Goal: Information Seeking & Learning: Check status

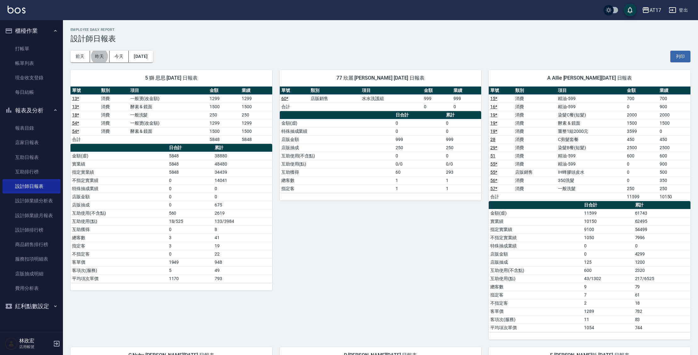
scroll to position [515, 0]
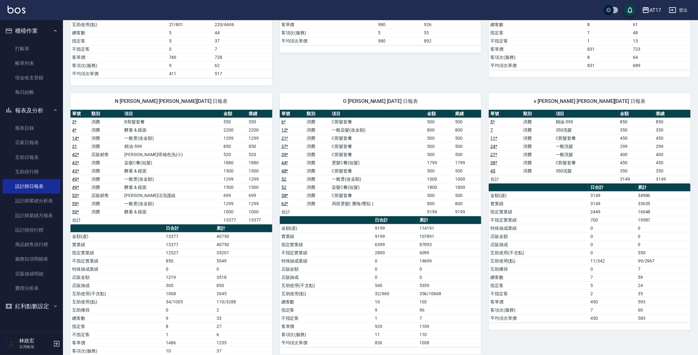
click at [443, 251] on td "6099" at bounding box center [450, 253] width 64 height 8
drag, startPoint x: 434, startPoint y: 245, endPoint x: 412, endPoint y: 239, distance: 23.5
click at [412, 241] on tr "指定實業績 6399 87093" at bounding box center [381, 245] width 202 height 8
click at [414, 241] on td "6399" at bounding box center [396, 245] width 44 height 8
drag, startPoint x: 414, startPoint y: 241, endPoint x: 443, endPoint y: 241, distance: 29.6
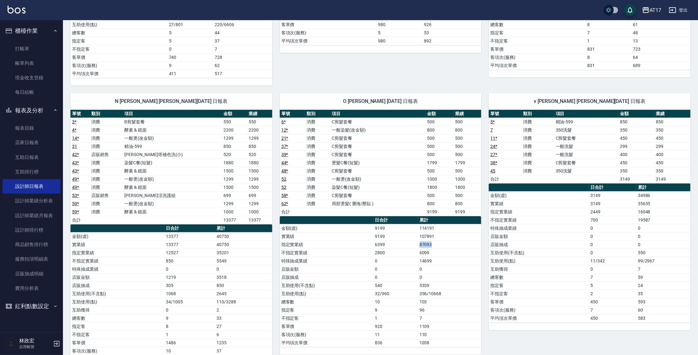
click at [443, 241] on tr "指定實業績 6399 87093" at bounding box center [381, 245] width 202 height 8
click at [444, 241] on td "87093" at bounding box center [450, 245] width 64 height 8
drag, startPoint x: 444, startPoint y: 241, endPoint x: 417, endPoint y: 241, distance: 27.1
click at [417, 241] on tr "指定實業績 6399 87093" at bounding box center [381, 245] width 202 height 8
click at [417, 241] on td "6399" at bounding box center [396, 245] width 44 height 8
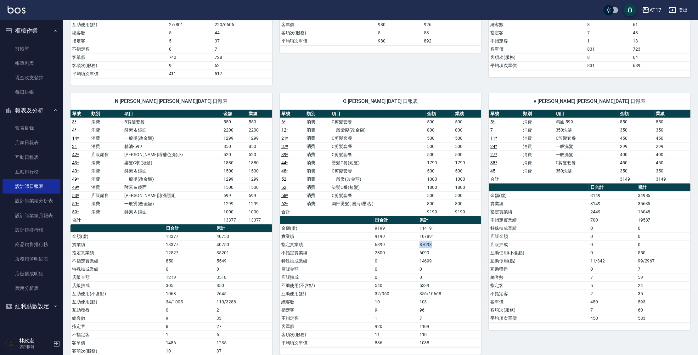
drag, startPoint x: 417, startPoint y: 241, endPoint x: 439, endPoint y: 244, distance: 21.6
click at [439, 244] on tr "指定實業績 6399 87093" at bounding box center [381, 245] width 202 height 8
click at [439, 243] on td "87093" at bounding box center [450, 245] width 64 height 8
drag, startPoint x: 439, startPoint y: 243, endPoint x: 402, endPoint y: 239, distance: 36.4
click at [402, 241] on tr "指定實業績 6399 87093" at bounding box center [381, 245] width 202 height 8
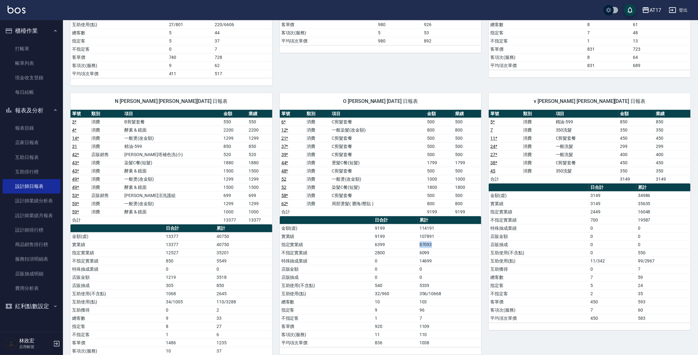
click at [411, 243] on td "6399" at bounding box center [396, 245] width 44 height 8
drag, startPoint x: 412, startPoint y: 242, endPoint x: 440, endPoint y: 243, distance: 28.1
click at [440, 245] on tr "指定實業績 6399 87093" at bounding box center [381, 245] width 202 height 8
click at [441, 237] on td "107891" at bounding box center [450, 236] width 64 height 8
drag, startPoint x: 440, startPoint y: 230, endPoint x: 430, endPoint y: 235, distance: 11.7
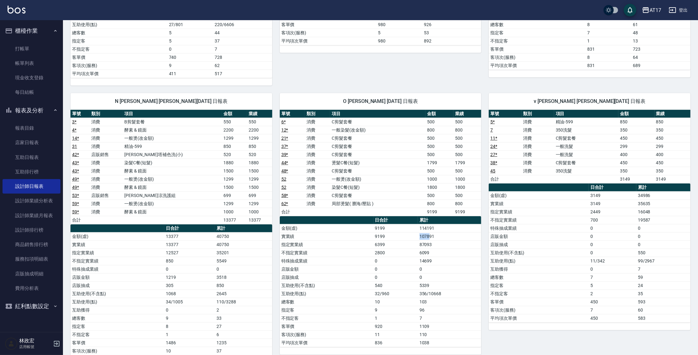
click at [429, 235] on td "107891" at bounding box center [450, 236] width 64 height 8
click at [436, 235] on td "107891" at bounding box center [450, 236] width 64 height 8
drag, startPoint x: 436, startPoint y: 235, endPoint x: 418, endPoint y: 235, distance: 18.6
click at [418, 235] on tr "實業績 9199 107891" at bounding box center [381, 236] width 202 height 8
click at [418, 235] on td "9199" at bounding box center [396, 236] width 44 height 8
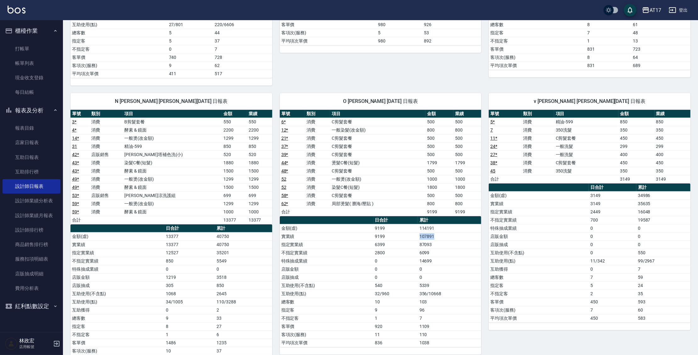
drag, startPoint x: 418, startPoint y: 234, endPoint x: 434, endPoint y: 235, distance: 16.4
click at [434, 235] on tr "實業績 9199 107891" at bounding box center [381, 236] width 202 height 8
click at [436, 235] on td "107891" at bounding box center [450, 236] width 64 height 8
drag, startPoint x: 435, startPoint y: 256, endPoint x: 411, endPoint y: 257, distance: 23.6
click at [411, 257] on tr "特殊抽成業績 0 14699" at bounding box center [381, 261] width 202 height 8
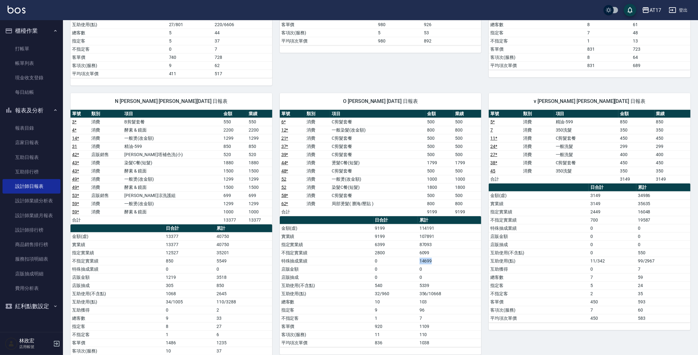
click at [411, 257] on td "0" at bounding box center [396, 261] width 44 height 8
drag, startPoint x: 417, startPoint y: 232, endPoint x: 435, endPoint y: 234, distance: 17.8
click at [435, 234] on tr "實業績 9199 107891" at bounding box center [381, 236] width 202 height 8
drag, startPoint x: 433, startPoint y: 247, endPoint x: 422, endPoint y: 251, distance: 12.6
click at [422, 251] on td "6099" at bounding box center [450, 253] width 64 height 8
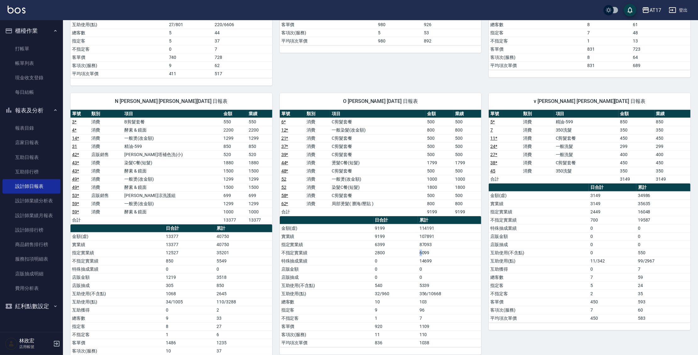
click at [422, 251] on td "6099" at bounding box center [450, 253] width 64 height 8
drag, startPoint x: 417, startPoint y: 251, endPoint x: 432, endPoint y: 251, distance: 14.5
click at [432, 251] on tr "不指定實業績 2800 6099" at bounding box center [381, 253] width 202 height 8
click at [432, 250] on td "6099" at bounding box center [450, 253] width 64 height 8
drag, startPoint x: 432, startPoint y: 250, endPoint x: 425, endPoint y: 249, distance: 7.0
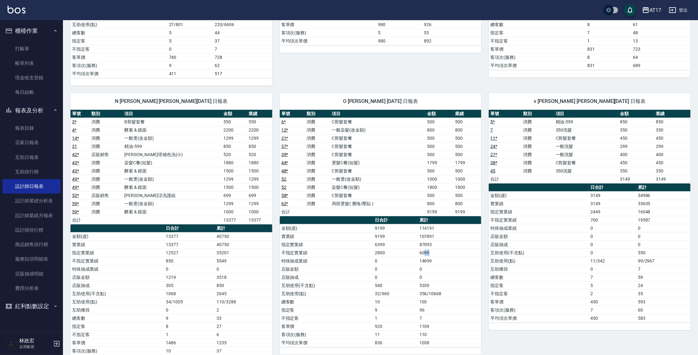
click at [425, 249] on td "6099" at bounding box center [450, 253] width 64 height 8
click at [418, 250] on td "2800" at bounding box center [396, 253] width 44 height 8
drag, startPoint x: 419, startPoint y: 235, endPoint x: 437, endPoint y: 234, distance: 17.4
click at [437, 234] on td "107891" at bounding box center [450, 236] width 64 height 8
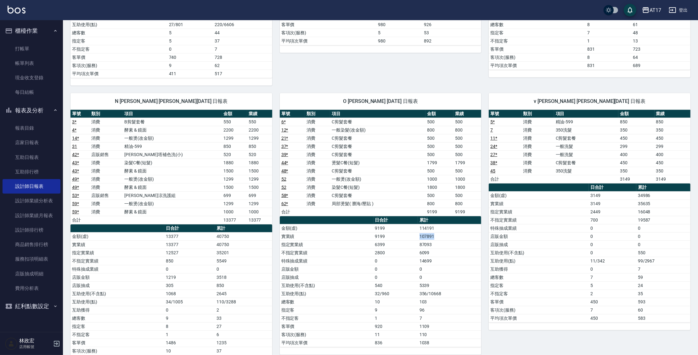
drag, startPoint x: 437, startPoint y: 236, endPoint x: 419, endPoint y: 236, distance: 17.3
click at [419, 236] on td "107891" at bounding box center [450, 236] width 64 height 8
drag, startPoint x: 419, startPoint y: 235, endPoint x: 439, endPoint y: 236, distance: 19.8
click at [439, 236] on td "107891" at bounding box center [450, 236] width 64 height 8
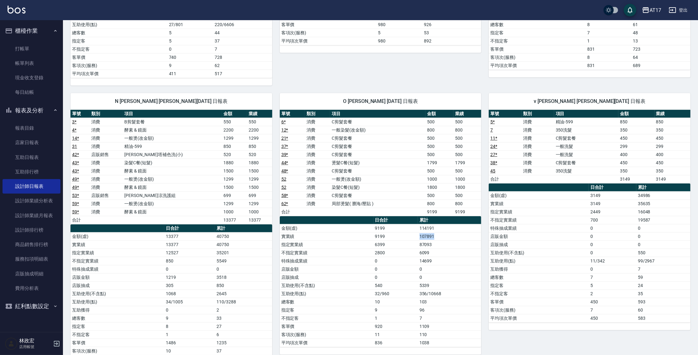
click at [439, 236] on td "107891" at bounding box center [450, 236] width 64 height 8
drag, startPoint x: 438, startPoint y: 234, endPoint x: 416, endPoint y: 234, distance: 22.0
click at [416, 234] on tr "實業績 9199 107891" at bounding box center [381, 236] width 202 height 8
click at [414, 233] on td "9199" at bounding box center [396, 236] width 44 height 8
drag, startPoint x: 414, startPoint y: 233, endPoint x: 426, endPoint y: 235, distance: 12.2
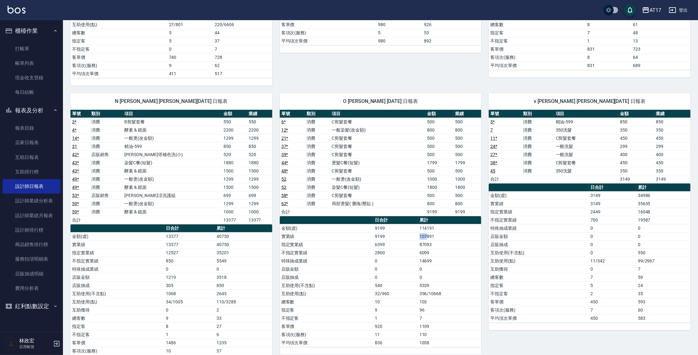
click at [426, 235] on tr "實業績 9199 107891" at bounding box center [381, 236] width 202 height 8
drag, startPoint x: 437, startPoint y: 247, endPoint x: 430, endPoint y: 248, distance: 6.7
click at [437, 249] on td "6099" at bounding box center [450, 253] width 64 height 8
drag, startPoint x: 428, startPoint y: 251, endPoint x: 409, endPoint y: 250, distance: 19.2
click at [409, 250] on tr "不指定實業績 2800 6099" at bounding box center [381, 253] width 202 height 8
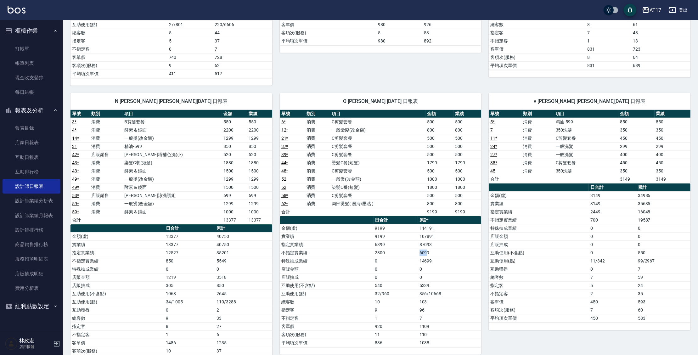
click at [410, 250] on td "2800" at bounding box center [396, 253] width 44 height 8
drag, startPoint x: 411, startPoint y: 248, endPoint x: 430, endPoint y: 251, distance: 19.4
click at [430, 251] on tr "不指定實業績 2800 6099" at bounding box center [381, 253] width 202 height 8
click at [430, 251] on td "6099" at bounding box center [450, 253] width 64 height 8
drag, startPoint x: 435, startPoint y: 243, endPoint x: 417, endPoint y: 241, distance: 18.7
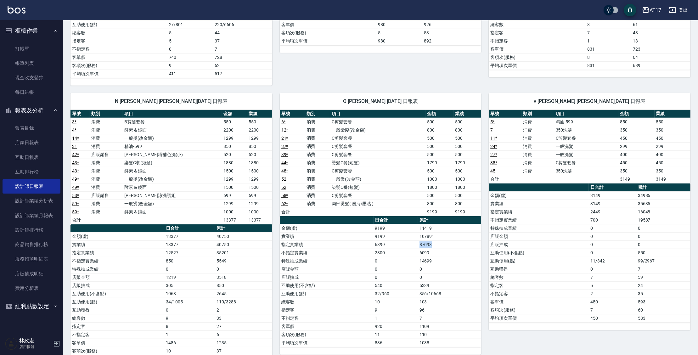
click at [417, 241] on tr "指定實業績 6399 87093" at bounding box center [381, 245] width 202 height 8
click at [431, 234] on td "107891" at bounding box center [450, 236] width 64 height 8
drag, startPoint x: 438, startPoint y: 234, endPoint x: 418, endPoint y: 235, distance: 19.6
click at [418, 235] on td "107891" at bounding box center [450, 236] width 64 height 8
click at [417, 236] on td "9199" at bounding box center [396, 236] width 44 height 8
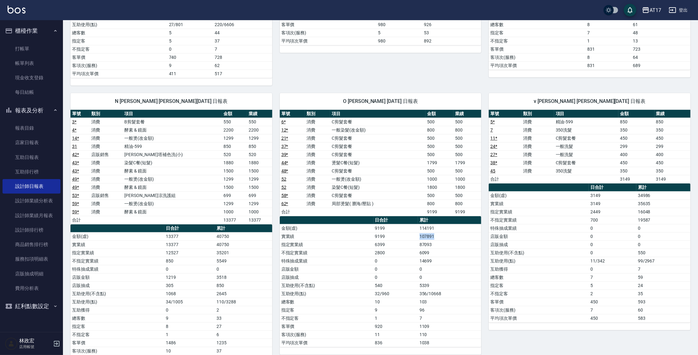
drag, startPoint x: 419, startPoint y: 235, endPoint x: 447, endPoint y: 236, distance: 28.0
click at [446, 236] on td "107891" at bounding box center [450, 236] width 64 height 8
click at [448, 235] on td "107891" at bounding box center [450, 236] width 64 height 8
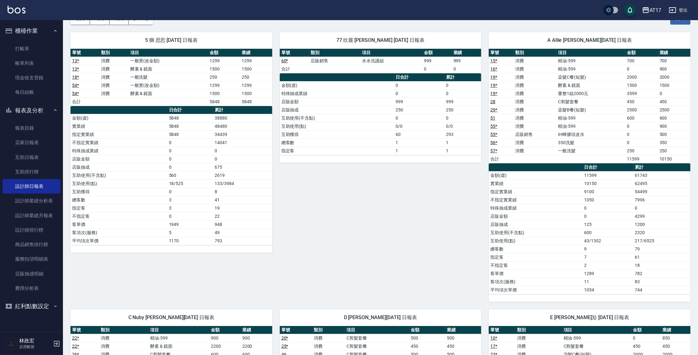
scroll to position [37, 0]
